Goal: Ask a question

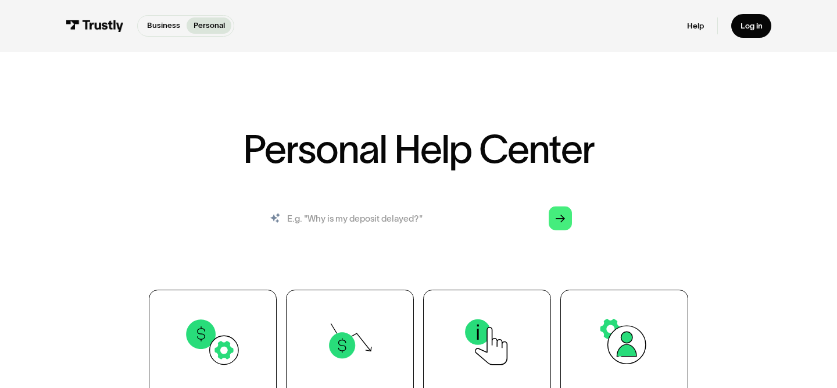
click at [379, 215] on input "search" at bounding box center [418, 218] width 325 height 36
click at [563, 220] on icon "Arrow Right" at bounding box center [560, 218] width 9 height 9
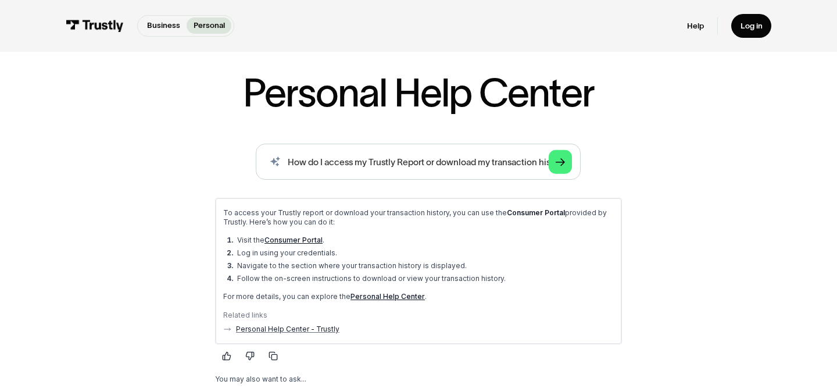
scroll to position [57, 0]
click at [377, 163] on input "How do I access my Trustly Report or download my transaction history?" at bounding box center [418, 161] width 325 height 36
paste input "Can I integrate Trustly into my e‑commerce platform, and what are the integrati…"
type input "Can I integrate Trustly into my e‑commerce platform, and what are the integrati…"
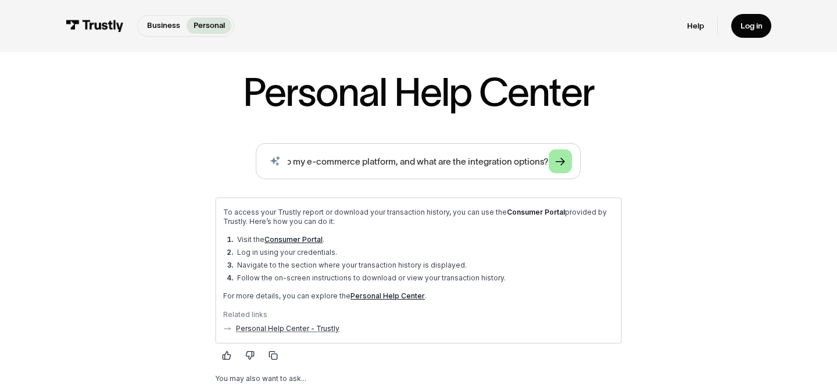
click at [564, 159] on icon "Arrow Right" at bounding box center [560, 161] width 9 height 9
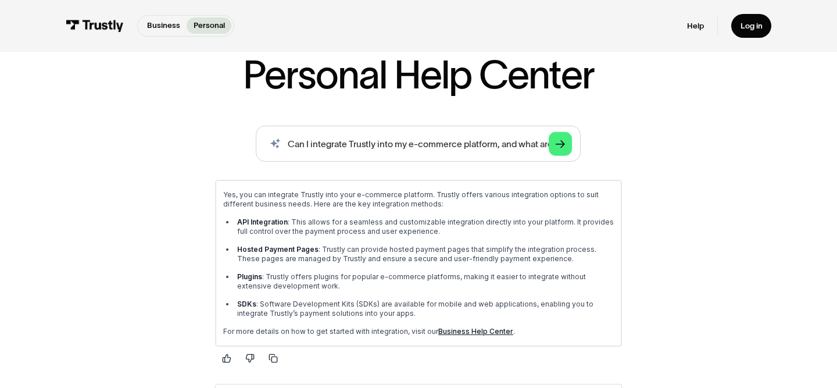
scroll to position [0, 0]
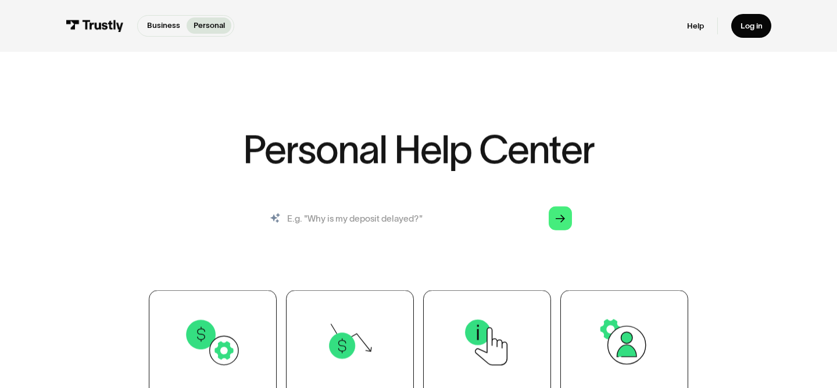
click at [411, 226] on input "search" at bounding box center [418, 218] width 325 height 36
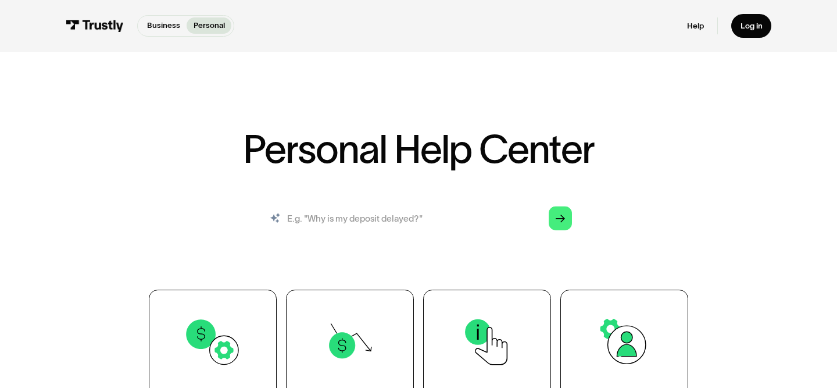
paste input "Can I integrate Trustly into my e‑commerce platform, and what are the integrati…"
type input "Can I integrate Trustly into my e‑commerce platform, and what are the integrati…"
click at [564, 222] on div "Arrow Right" at bounding box center [560, 217] width 9 height 9
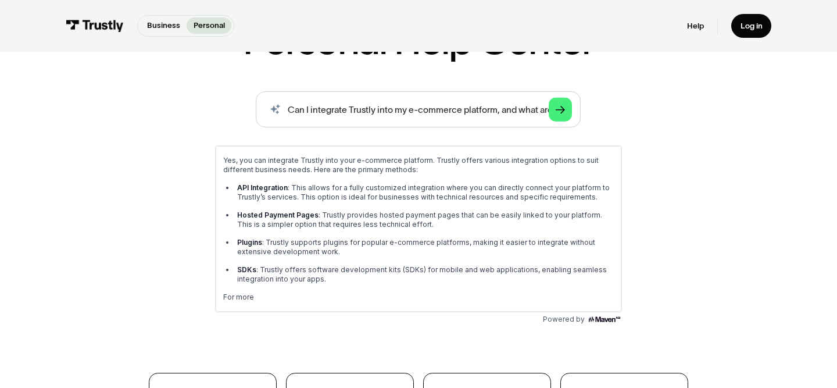
scroll to position [123, 0]
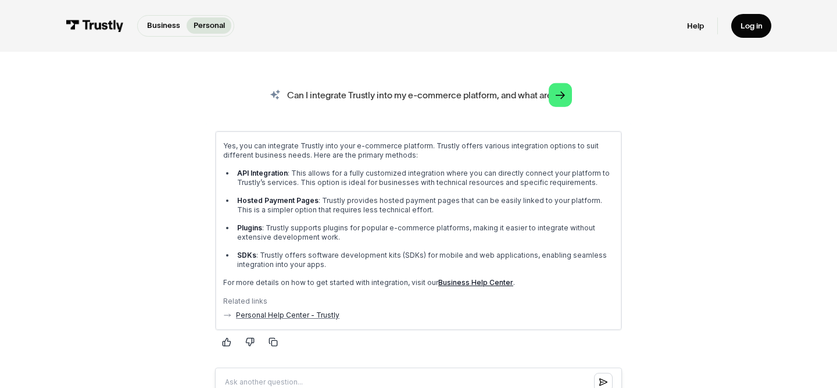
click at [415, 102] on input "Can I integrate Trustly into my e‑commerce platform, and what are the integrati…" at bounding box center [418, 95] width 325 height 36
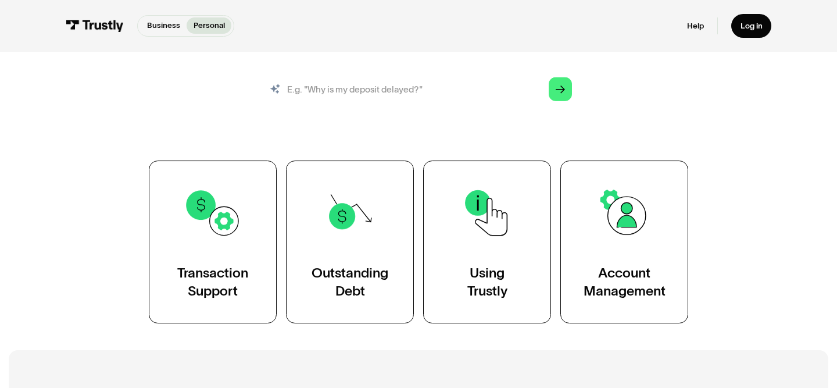
click at [395, 91] on input "search" at bounding box center [418, 89] width 325 height 36
click at [616, 123] on div "Personal Help Center AI-powered search ( 1 / 4 ) Type your question and our sma…" at bounding box center [419, 162] width 650 height 323
click at [467, 99] on input "search" at bounding box center [418, 89] width 325 height 36
paste input "Can I integrate Trustly into my e‑commerce platform, and what are the integrati…"
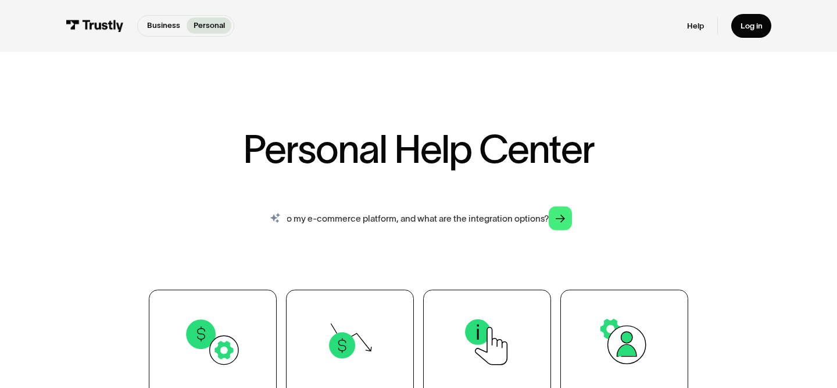
type input "Can I integrate Trustly into my e‑commerce platform, and what are the integrati…"
